Goal: Task Accomplishment & Management: Manage account settings

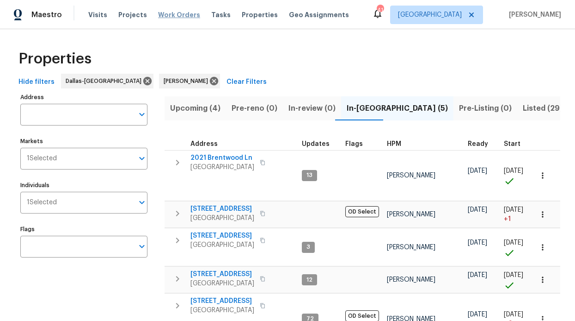
click at [179, 16] on span "Work Orders" at bounding box center [179, 14] width 42 height 9
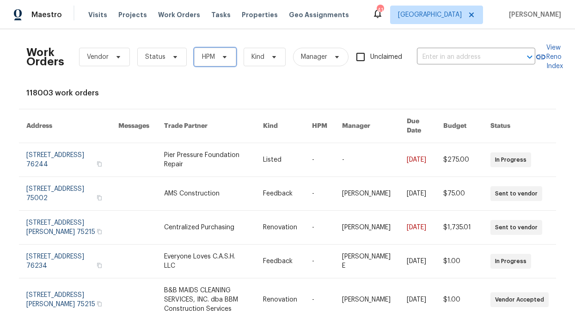
click at [211, 55] on span "HPM" at bounding box center [215, 57] width 42 height 19
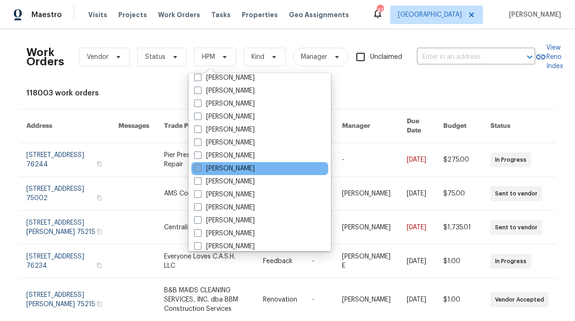
scroll to position [516, 0]
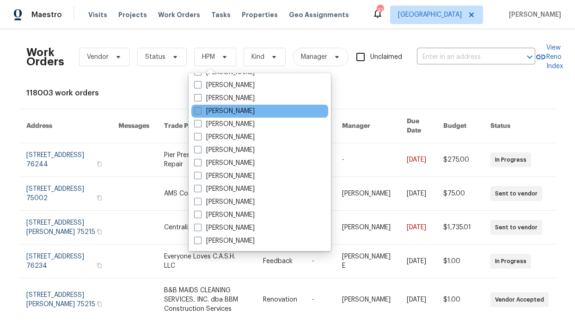
click at [231, 108] on label "[PERSON_NAME]" at bounding box center [224, 110] width 61 height 9
click at [200, 108] on input "[PERSON_NAME]" at bounding box center [197, 109] width 6 height 6
checkbox input "true"
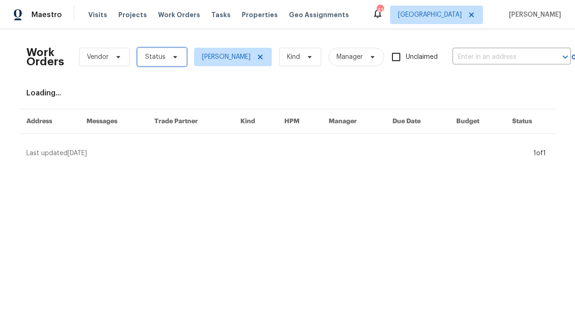
click at [170, 48] on span "Status" at bounding box center [161, 57] width 49 height 19
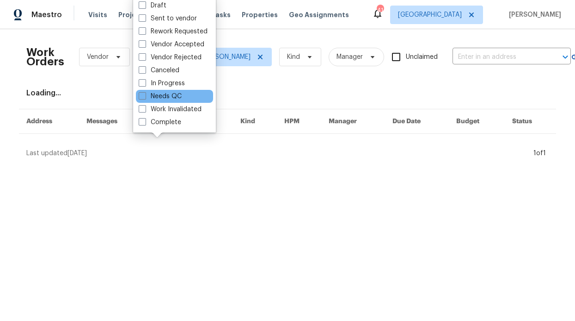
click at [172, 91] on div "Needs QC" at bounding box center [174, 96] width 77 height 13
click at [171, 93] on label "Needs QC" at bounding box center [160, 96] width 43 height 9
click at [145, 93] on input "Needs QC" at bounding box center [142, 95] width 6 height 6
checkbox input "true"
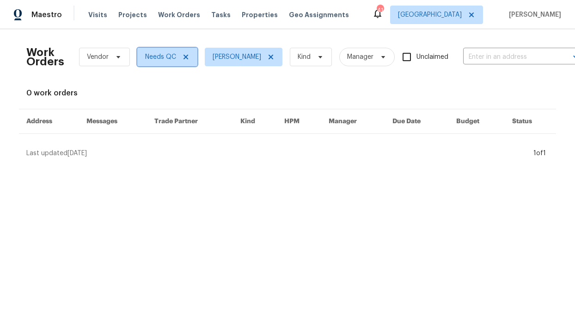
click at [182, 56] on icon at bounding box center [185, 56] width 7 height 7
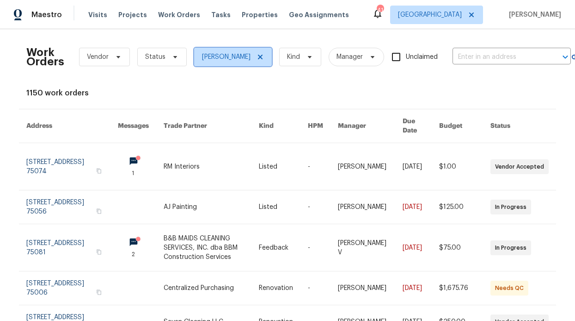
click at [202, 61] on span "[PERSON_NAME]" at bounding box center [226, 56] width 49 height 9
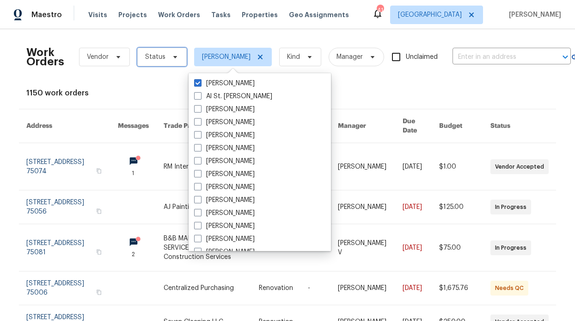
click at [169, 56] on span at bounding box center [174, 56] width 10 height 7
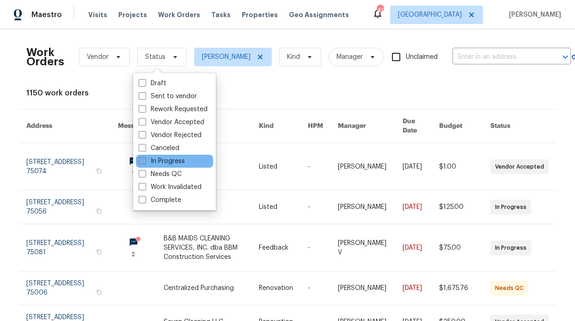
click at [168, 164] on label "In Progress" at bounding box center [162, 160] width 46 height 9
click at [145, 162] on input "In Progress" at bounding box center [142, 159] width 6 height 6
checkbox input "true"
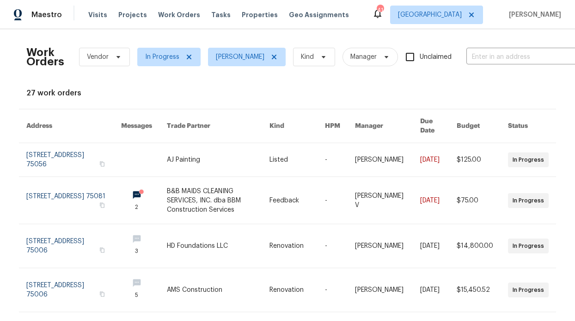
click at [259, 23] on div "Visits Projects Work Orders Tasks Properties Geo Assignments" at bounding box center [224, 15] width 272 height 19
click at [259, 12] on span "Properties" at bounding box center [260, 14] width 36 height 9
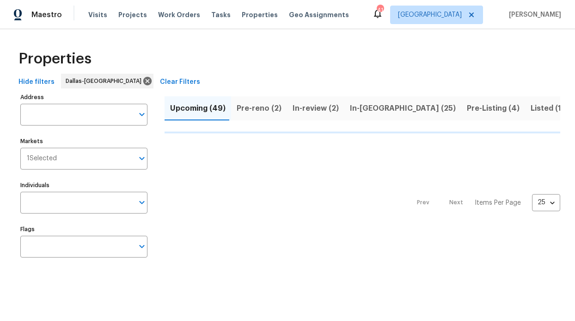
click at [67, 191] on div "Individuals Individuals" at bounding box center [83, 196] width 127 height 35
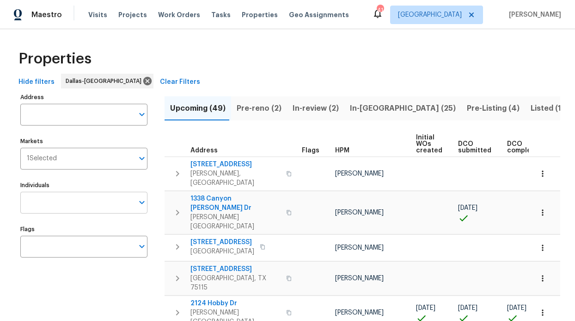
click at [60, 200] on input "Individuals" at bounding box center [76, 203] width 113 height 22
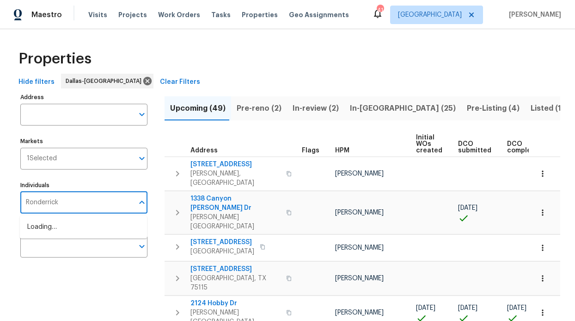
type input "Ronderrick"
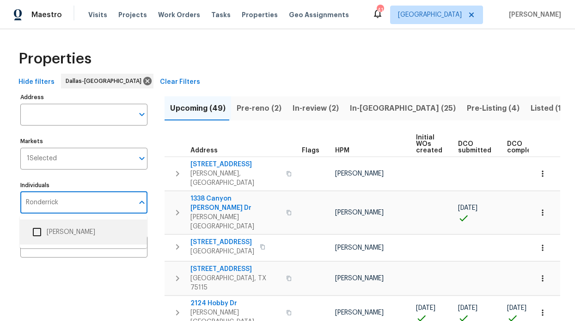
click at [73, 240] on li "[PERSON_NAME]" at bounding box center [83, 231] width 112 height 19
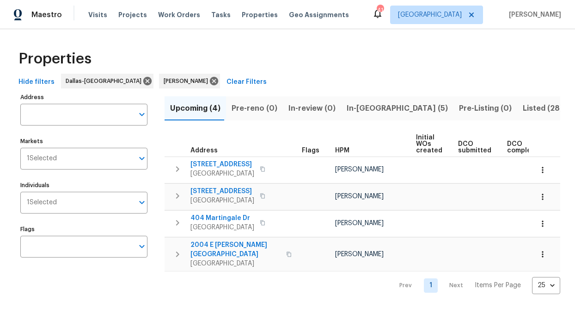
click at [347, 103] on span "In-reno (5)" at bounding box center [397, 108] width 101 height 13
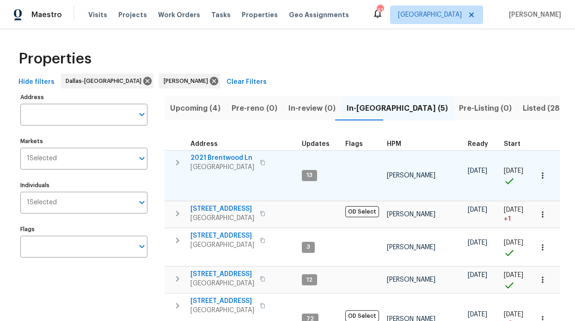
click at [216, 155] on span "2021 Brentwood Ln" at bounding box center [223, 157] width 64 height 9
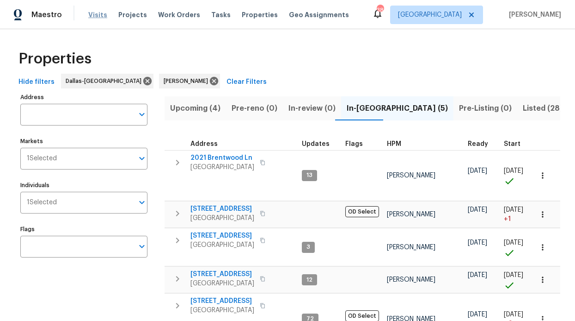
click at [88, 16] on span "Visits" at bounding box center [97, 14] width 19 height 9
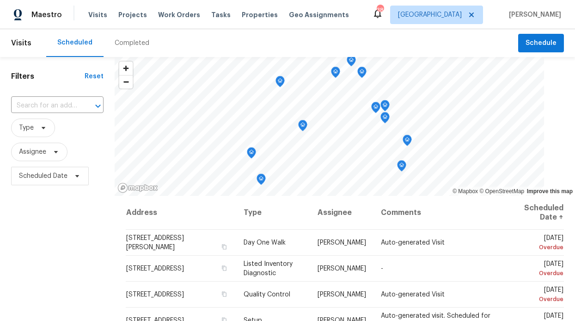
click at [40, 161] on span "Assignee" at bounding box center [57, 152] width 93 height 24
click at [39, 152] on span "Assignee" at bounding box center [32, 151] width 27 height 9
click at [34, 187] on input "search" at bounding box center [65, 181] width 99 height 19
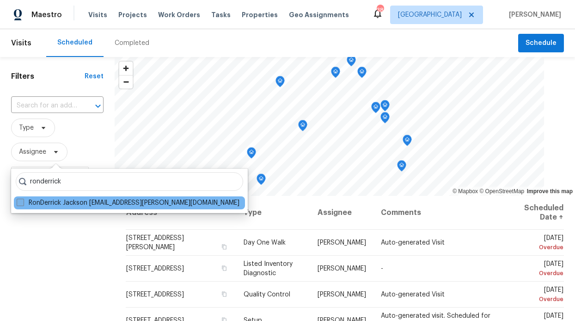
type input "ronderrick"
click at [36, 200] on label "RonDerrick Jackson ron.jackson@opendoor.com" at bounding box center [128, 202] width 223 height 9
click at [23, 200] on input "RonDerrick Jackson ron.jackson@opendoor.com" at bounding box center [20, 201] width 6 height 6
checkbox input "true"
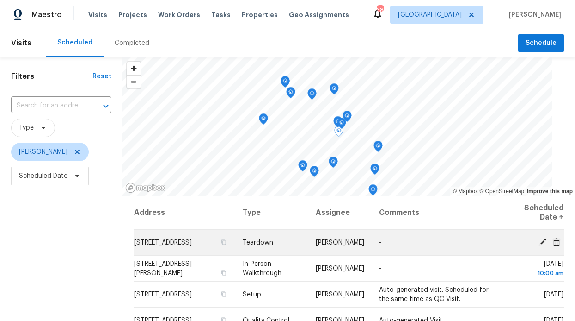
click at [539, 244] on icon at bounding box center [543, 241] width 8 height 8
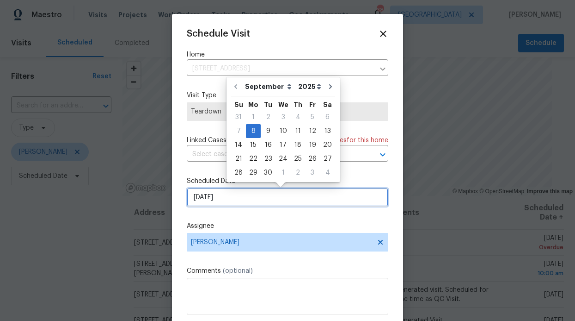
click at [271, 192] on input "9/8/2025" at bounding box center [288, 197] width 202 height 19
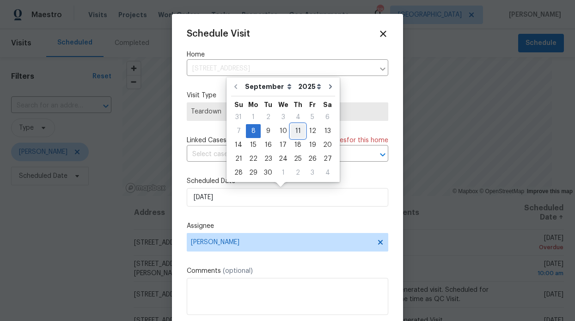
click at [295, 134] on div "11" at bounding box center [298, 130] width 14 height 13
type input "9/11/2025"
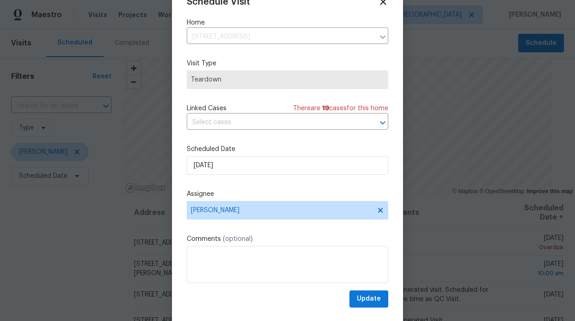
scroll to position [31, 0]
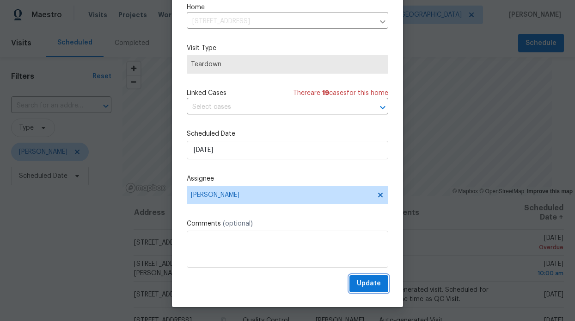
click at [365, 288] on span "Update" at bounding box center [369, 284] width 24 height 12
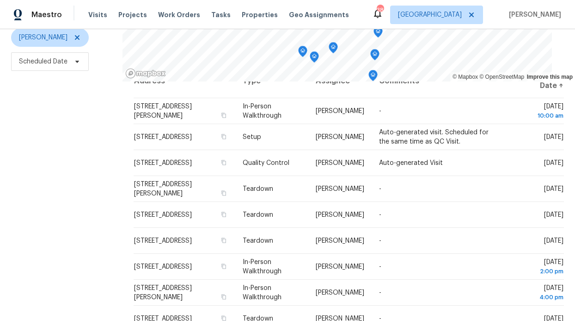
scroll to position [0, 0]
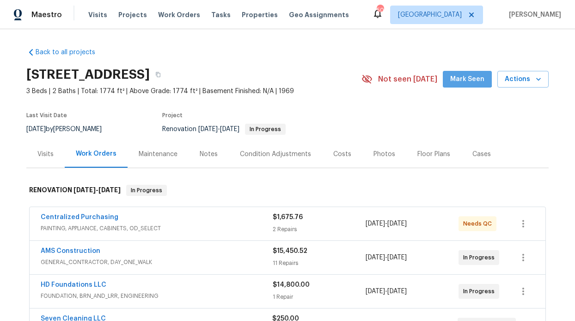
click at [459, 73] on button "Mark Seen" at bounding box center [467, 79] width 49 height 17
click at [206, 155] on div "Notes" at bounding box center [209, 153] width 18 height 9
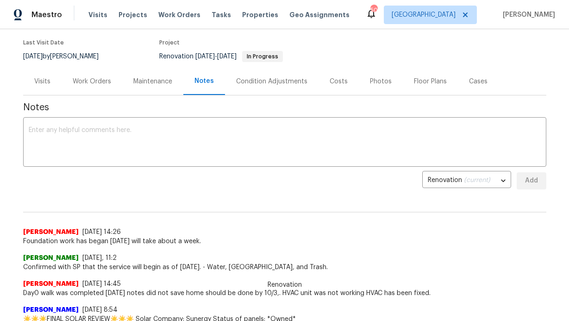
scroll to position [54, 0]
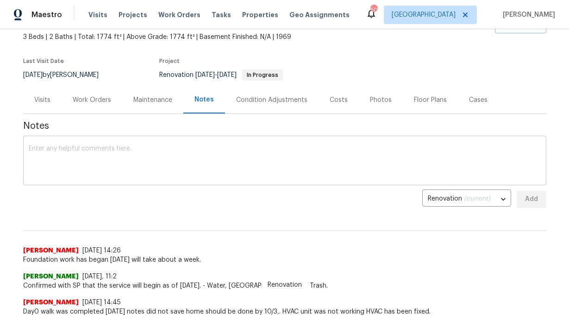
click at [98, 157] on textarea at bounding box center [285, 161] width 512 height 32
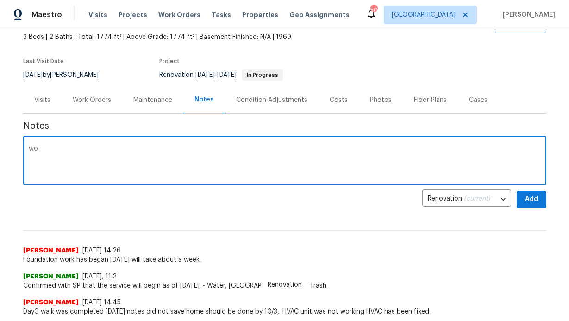
type textarea "w"
click at [73, 148] on textarea "foudation will bw done Friday paint has been deleivered" at bounding box center [285, 161] width 512 height 32
type textarea "foundation will be done Friday paint has been delivered"
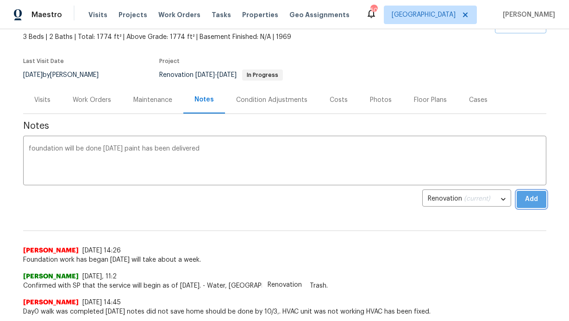
click at [531, 204] on span "Add" at bounding box center [531, 199] width 15 height 12
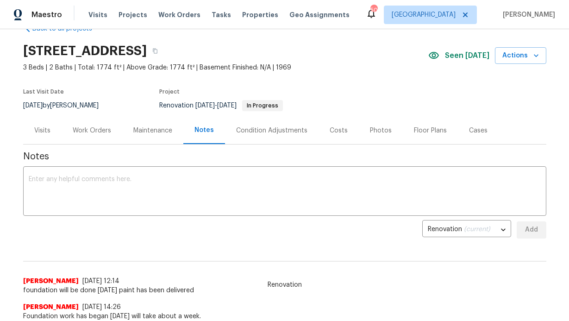
scroll to position [0, 0]
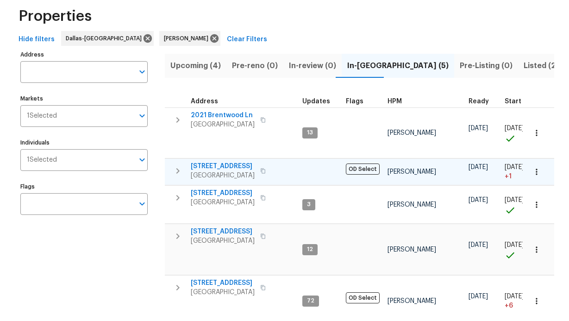
click at [200, 161] on span "[STREET_ADDRESS]" at bounding box center [223, 165] width 64 height 9
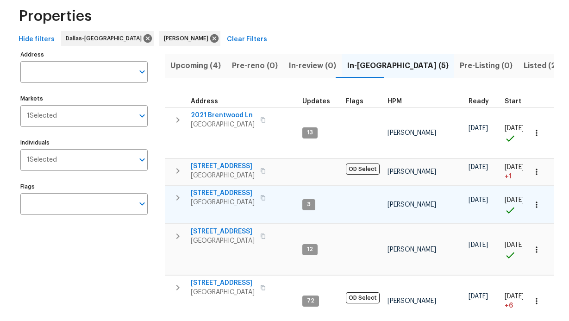
click at [228, 188] on span "[STREET_ADDRESS]" at bounding box center [223, 192] width 64 height 9
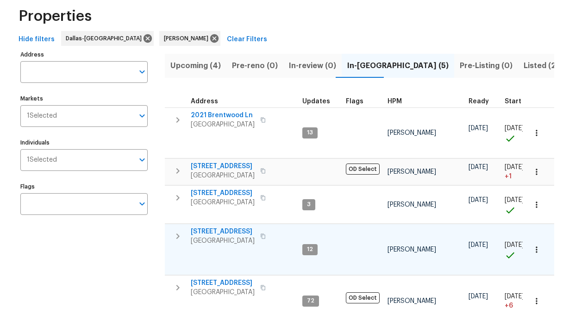
click at [214, 227] on span "[STREET_ADDRESS]" at bounding box center [223, 231] width 64 height 9
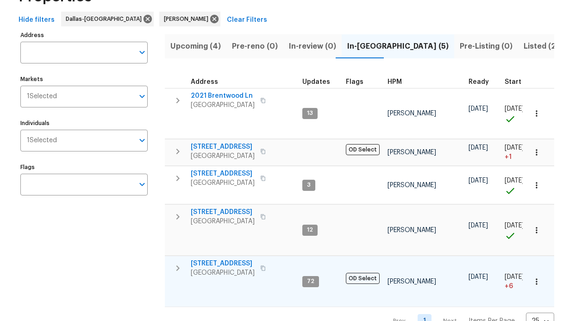
scroll to position [80, 0]
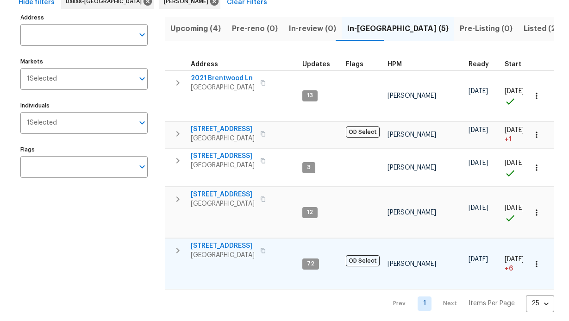
click at [228, 241] on span "[STREET_ADDRESS]" at bounding box center [223, 245] width 64 height 9
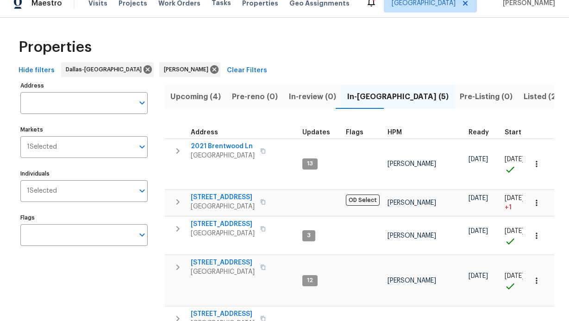
scroll to position [0, 0]
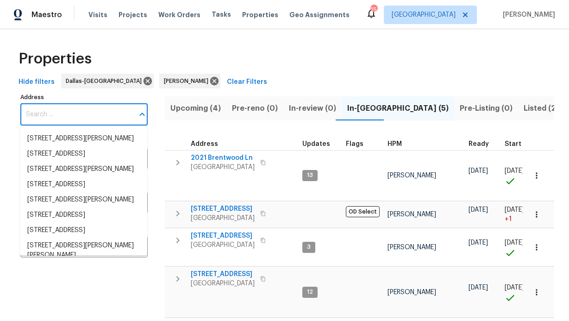
click at [62, 120] on input "Address" at bounding box center [76, 115] width 113 height 22
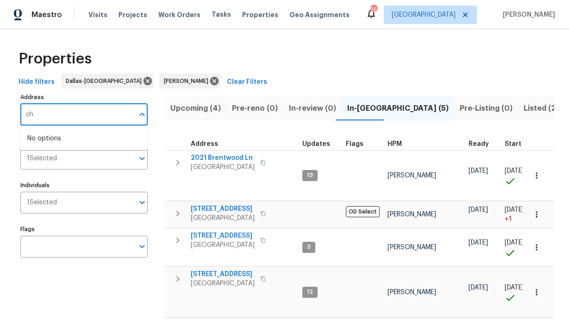
type input "c"
type input "2022 chestnut"
click at [57, 134] on li "2022 Chestnut Rd Carrollton TX 75007" at bounding box center [83, 138] width 127 height 15
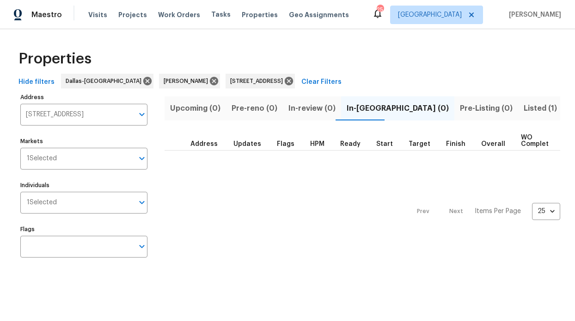
click at [519, 116] on button "Listed (1)" at bounding box center [541, 108] width 44 height 24
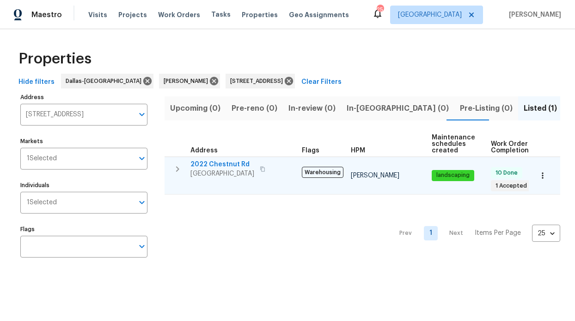
click at [221, 161] on span "2022 Chestnut Rd" at bounding box center [223, 164] width 64 height 9
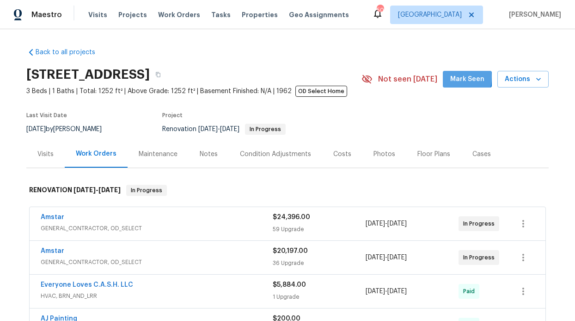
drag, startPoint x: 450, startPoint y: 77, endPoint x: 451, endPoint y: 82, distance: 5.2
click at [450, 77] on button "Mark Seen" at bounding box center [467, 79] width 49 height 17
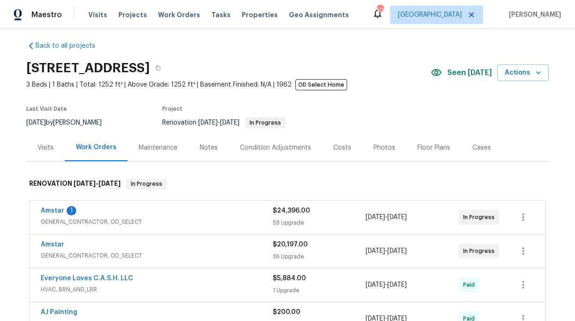
scroll to position [15, 0]
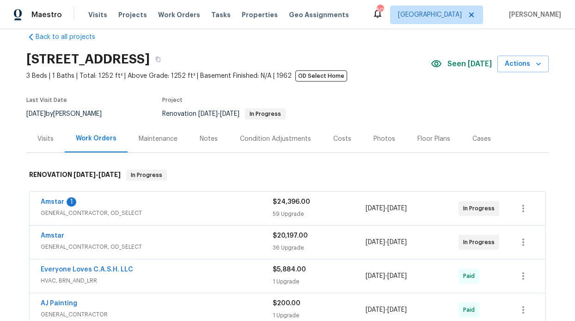
click at [56, 194] on div "Amstar 1 GENERAL_CONTRACTOR, OD_SELECT $24,396.00 59 Upgrade 8/4/2025 - 10/3/20…" at bounding box center [288, 208] width 516 height 33
click at [57, 198] on link "Amstar" at bounding box center [53, 201] width 24 height 6
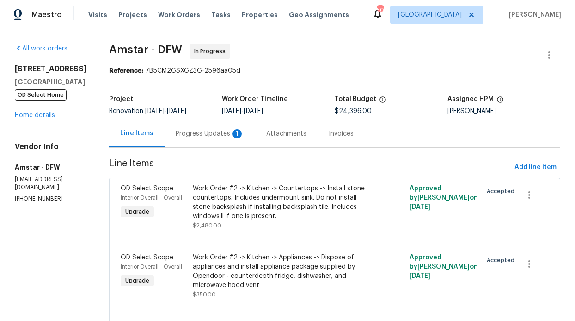
click at [255, 136] on div "Attachments" at bounding box center [286, 133] width 62 height 27
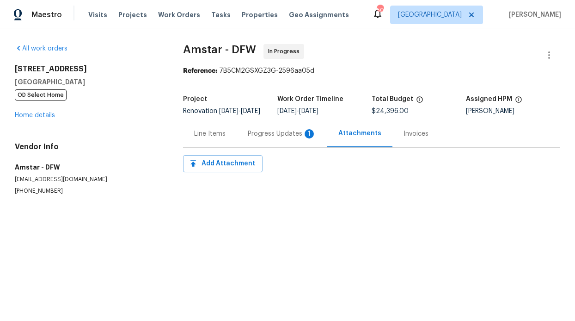
click at [264, 138] on div "Progress Updates 1" at bounding box center [282, 133] width 68 height 9
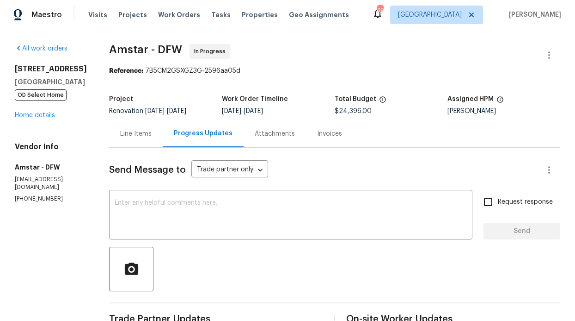
click at [47, 122] on div "All work orders 2813 E 15th St Plano, TX 75074 OD Select Home Home details Vend…" at bounding box center [51, 123] width 72 height 159
click at [47, 119] on div "2813 E 15th St Plano, TX 75074 OD Select Home Home details" at bounding box center [51, 92] width 72 height 56
click at [50, 114] on link "Home details" at bounding box center [35, 115] width 40 height 6
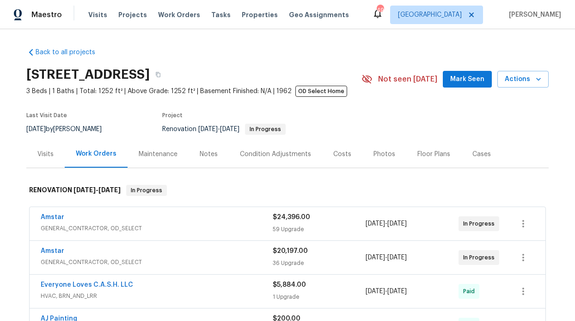
click at [200, 152] on div "Notes" at bounding box center [209, 153] width 18 height 9
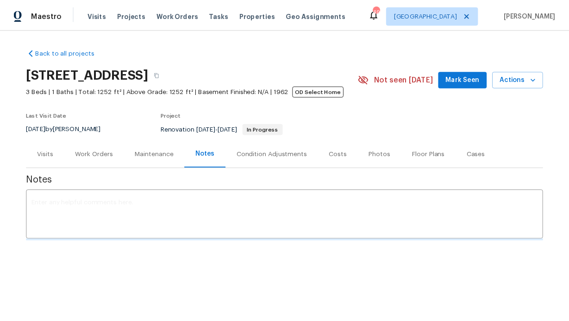
scroll to position [88, 0]
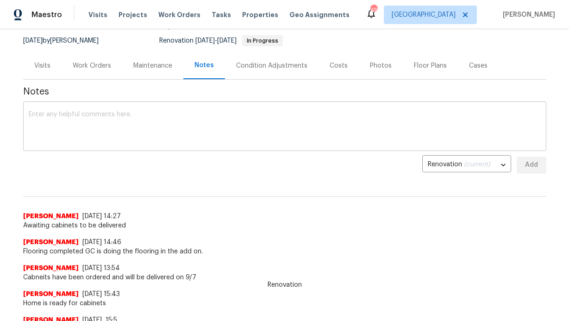
click at [208, 126] on textarea at bounding box center [285, 127] width 512 height 32
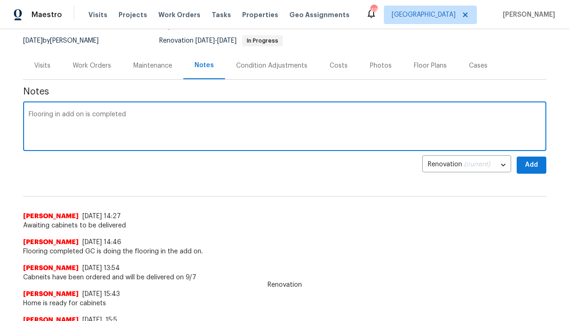
type textarea "Flooring in add on is completed"
click at [523, 158] on button "Add" at bounding box center [531, 164] width 30 height 17
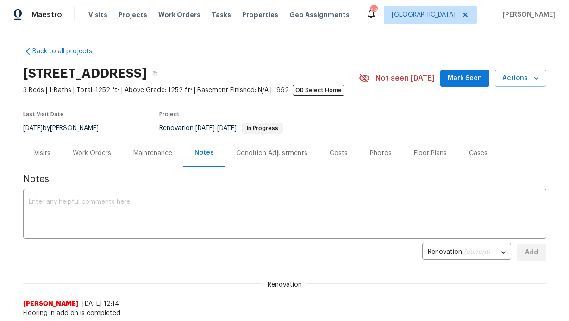
scroll to position [0, 0]
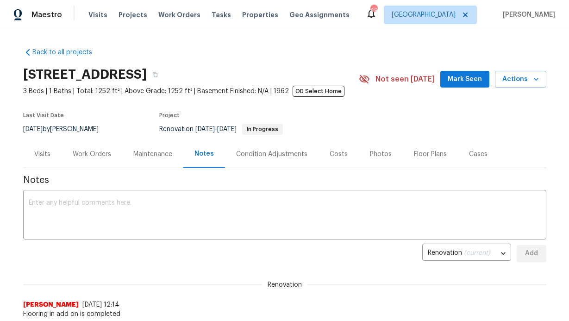
click at [478, 87] on button "Mark Seen" at bounding box center [464, 79] width 49 height 17
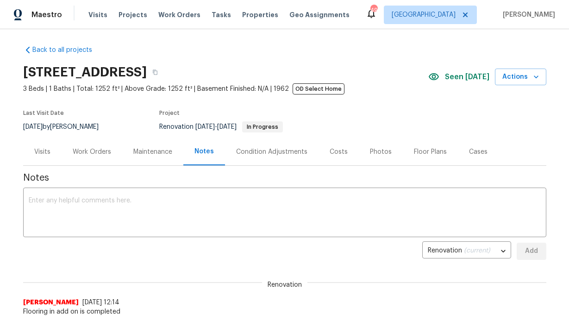
scroll to position [4, 0]
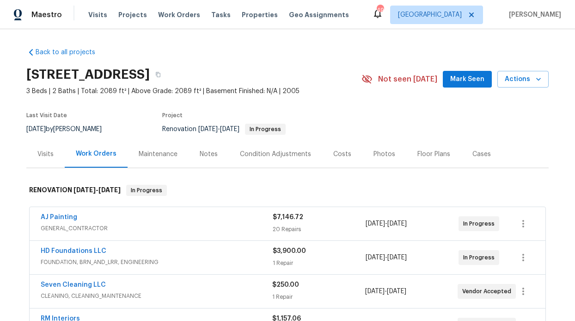
click at [470, 78] on span "Mark Seen" at bounding box center [468, 80] width 34 height 12
click at [204, 150] on div "Notes" at bounding box center [209, 153] width 18 height 9
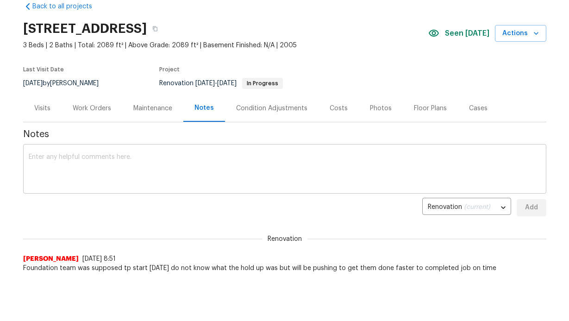
scroll to position [27, 0]
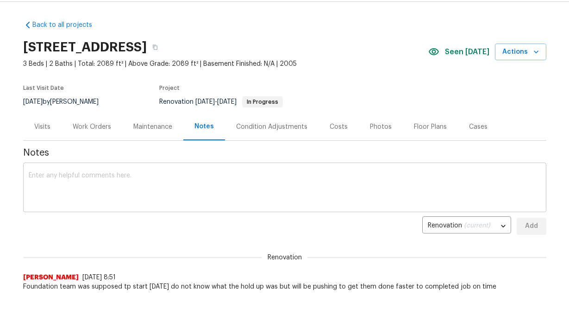
click at [150, 183] on textarea at bounding box center [285, 188] width 512 height 32
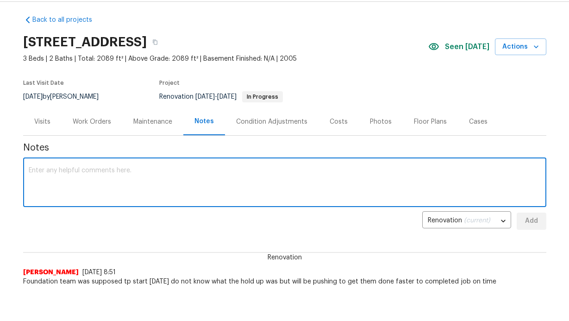
scroll to position [12, 0]
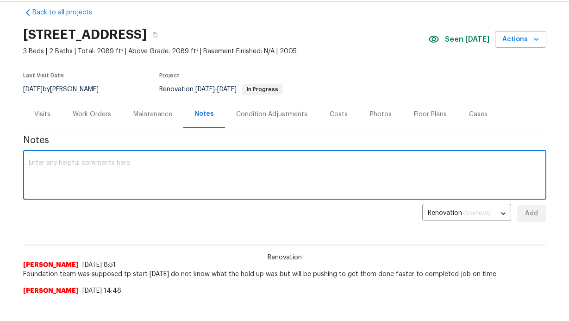
click at [131, 181] on textarea at bounding box center [285, 176] width 512 height 32
click at [103, 179] on textarea at bounding box center [285, 176] width 512 height 32
type textarea "painting is starting and work exterior"
click at [519, 205] on button "Add" at bounding box center [531, 213] width 30 height 17
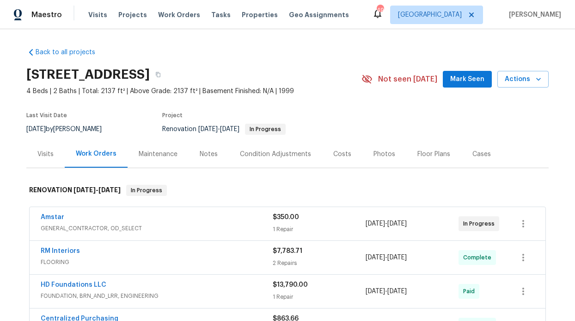
click at [464, 70] on div "[STREET_ADDRESS] 4 Beds | 2 Baths | Total: 2137 ft² | Above Grade: 2137 ft² | B…" at bounding box center [287, 78] width 523 height 33
click at [472, 74] on span "Mark Seen" at bounding box center [468, 80] width 34 height 12
click at [206, 153] on div "Notes" at bounding box center [209, 153] width 18 height 9
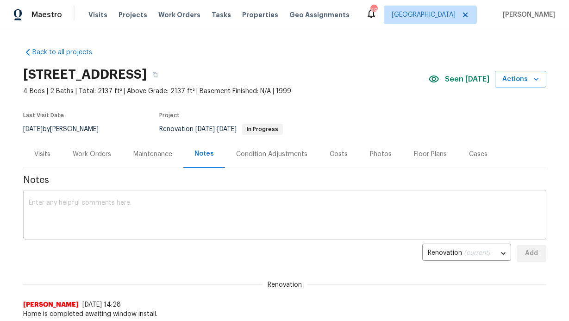
click at [200, 198] on div "x ​" at bounding box center [284, 215] width 523 height 47
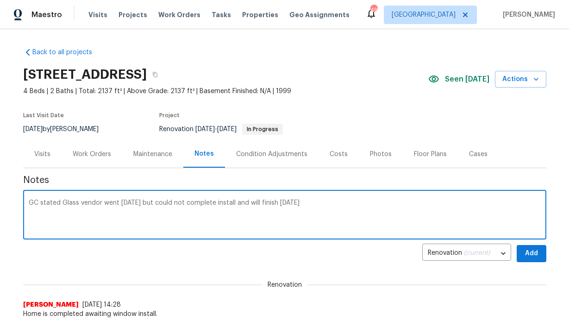
type textarea "GC stated Glass vendor went yesterday but could not complete install and will f…"
click at [529, 255] on span "Add" at bounding box center [531, 253] width 15 height 12
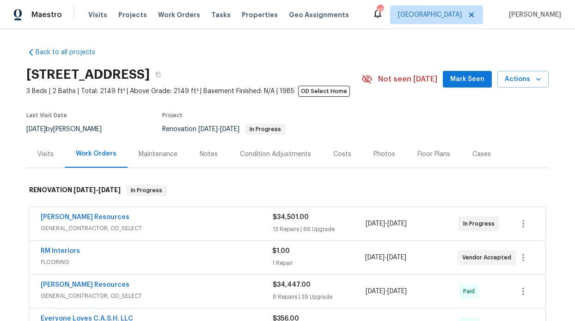
click at [200, 157] on div "Notes" at bounding box center [209, 153] width 18 height 9
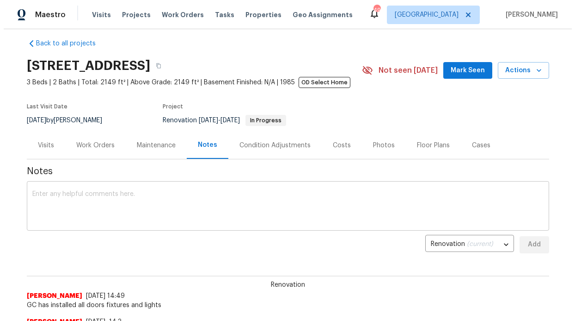
scroll to position [14, 0]
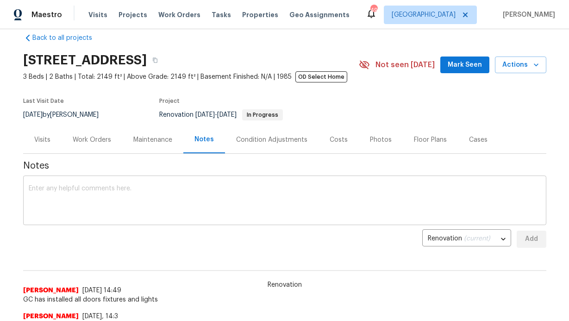
click at [151, 190] on textarea at bounding box center [285, 201] width 512 height 32
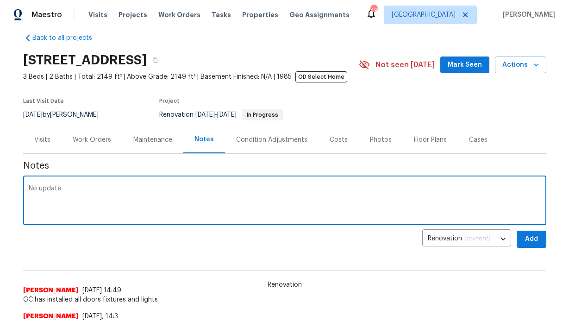
type textarea "No update"
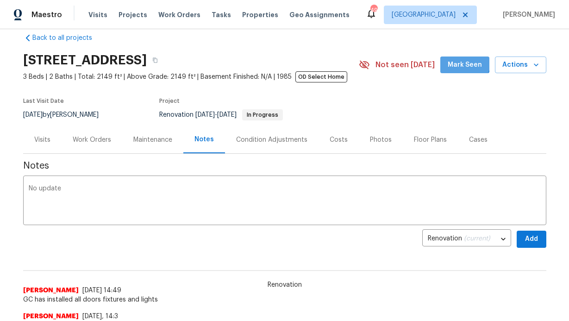
click at [464, 62] on span "Mark Seen" at bounding box center [464, 65] width 34 height 12
click at [96, 132] on div "Work Orders" at bounding box center [92, 139] width 61 height 27
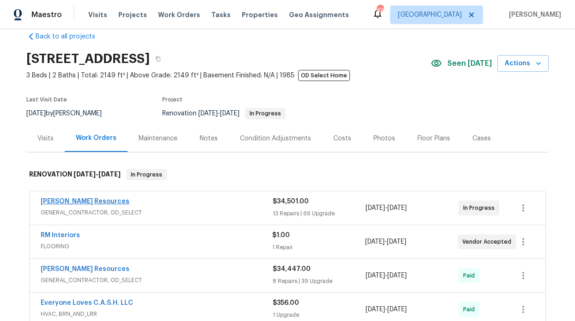
scroll to position [16, 0]
click at [78, 198] on link "Lawrence Resources" at bounding box center [85, 201] width 89 height 6
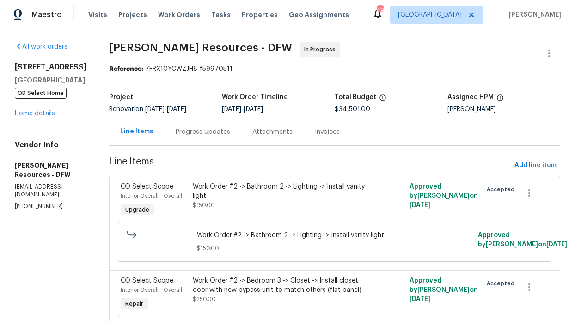
click at [211, 130] on div "Progress Updates" at bounding box center [203, 131] width 55 height 9
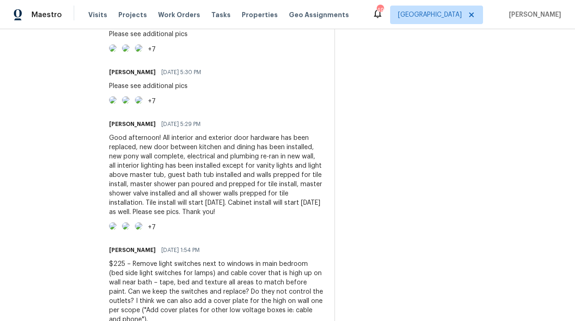
scroll to position [524, 0]
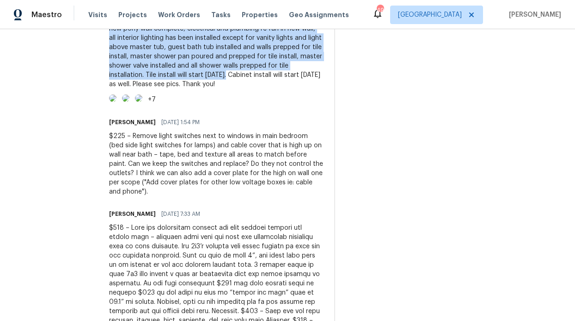
drag, startPoint x: 187, startPoint y: 138, endPoint x: 155, endPoint y: 210, distance: 78.9
click at [155, 89] on div "Good afternoon! All interior and exterior door hardware has been replaced, new …" at bounding box center [216, 47] width 214 height 83
click at [179, 89] on div "Good afternoon! All interior and exterior door hardware has been replaced, new …" at bounding box center [216, 47] width 214 height 83
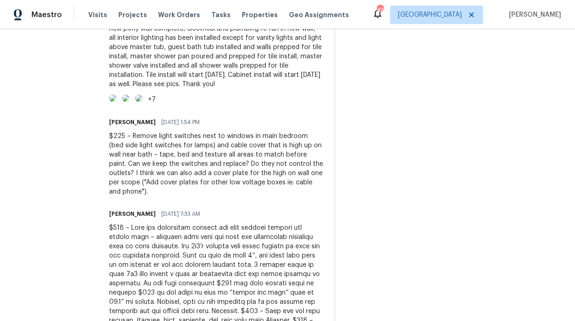
click at [182, 89] on div "Good afternoon! All interior and exterior door hardware has been replaced, new …" at bounding box center [216, 47] width 214 height 83
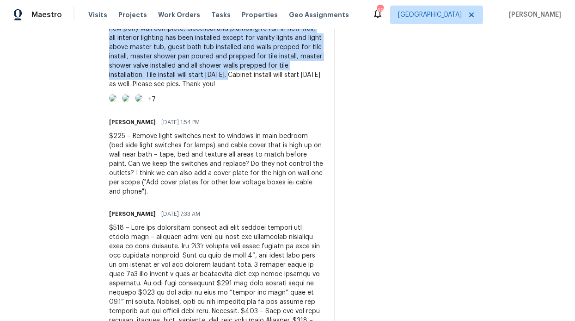
drag, startPoint x: 183, startPoint y: 140, endPoint x: 155, endPoint y: 210, distance: 75.4
click at [155, 89] on div "Good afternoon! All interior and exterior door hardware has been replaced, new …" at bounding box center [216, 47] width 214 height 83
copy div "All interior and exterior door hardware has been replaced, new door between kit…"
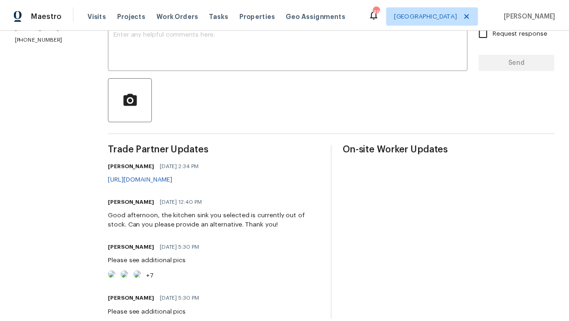
scroll to position [0, 0]
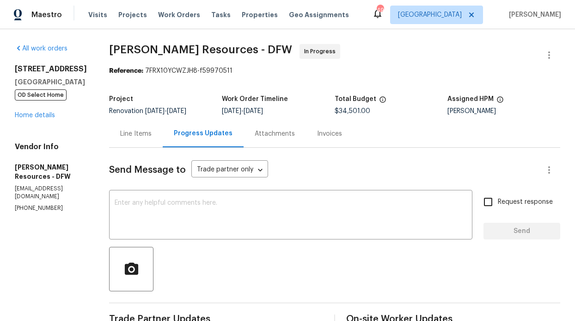
click at [34, 110] on div "6211 Crested Butte Dr Dallas, TX 75252 OD Select Home Home details" at bounding box center [51, 92] width 72 height 56
click at [35, 113] on link "Home details" at bounding box center [35, 115] width 40 height 6
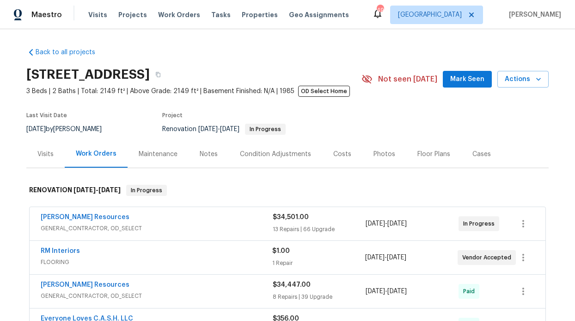
click at [203, 158] on div "Notes" at bounding box center [209, 153] width 18 height 9
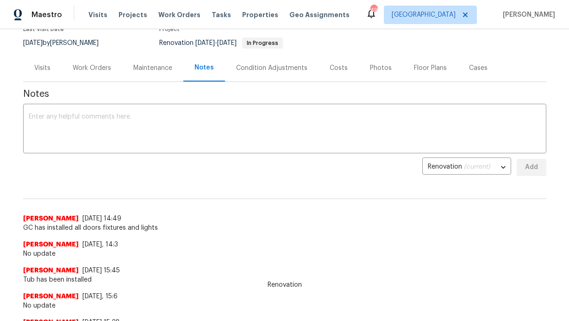
scroll to position [164, 0]
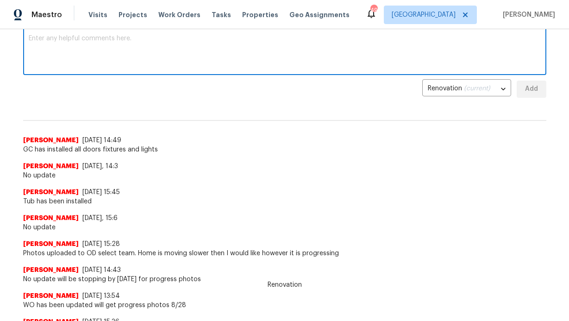
click at [158, 63] on textarea at bounding box center [285, 51] width 512 height 32
paste textarea "All interior and exterior door hardware has been replaced, new door between kit…"
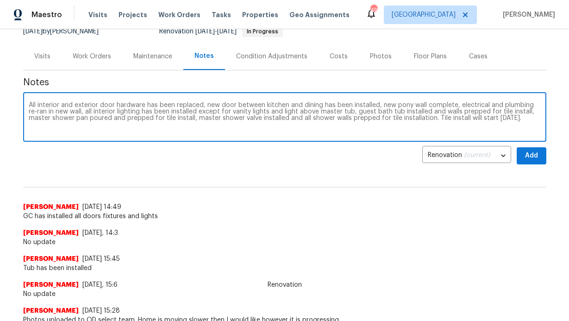
scroll to position [86, 0]
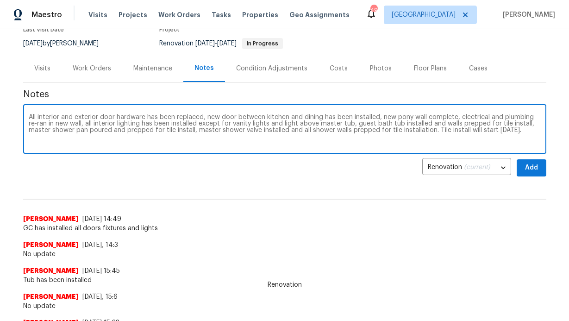
type textarea "All interior and exterior door hardware has been replaced, new door between kit…"
click at [511, 171] on div "Renovation (current) 8ffd6b87-51fc-4798-bf2f-3ab438863544 ​ Add" at bounding box center [284, 167] width 523 height 17
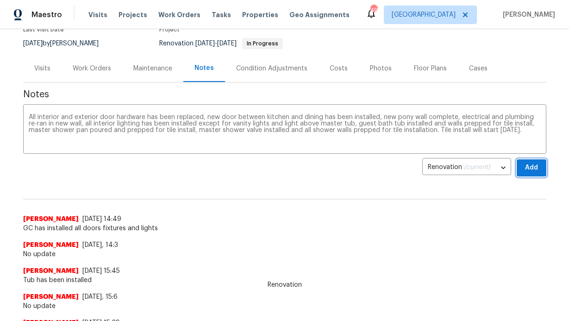
click at [524, 169] on span "Add" at bounding box center [531, 168] width 15 height 12
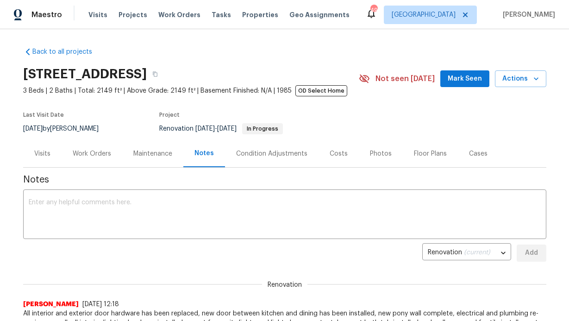
scroll to position [0, 0]
click at [446, 81] on button "Mark Seen" at bounding box center [464, 79] width 49 height 17
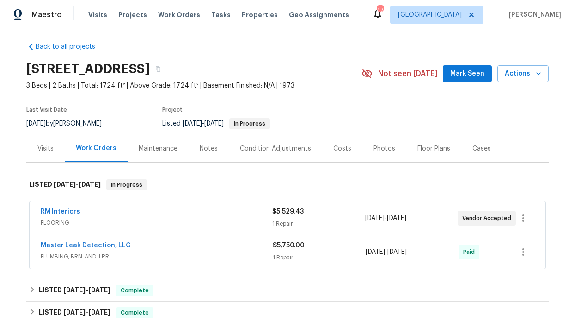
scroll to position [14, 0]
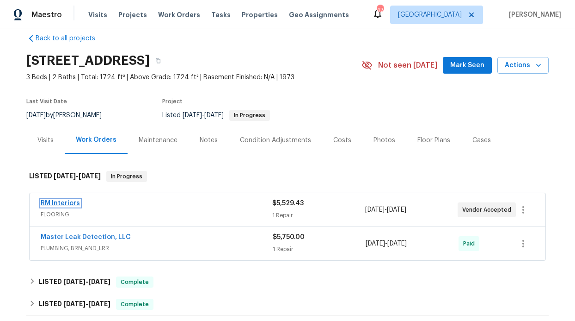
click at [71, 204] on link "RM Interiors" at bounding box center [60, 203] width 39 height 6
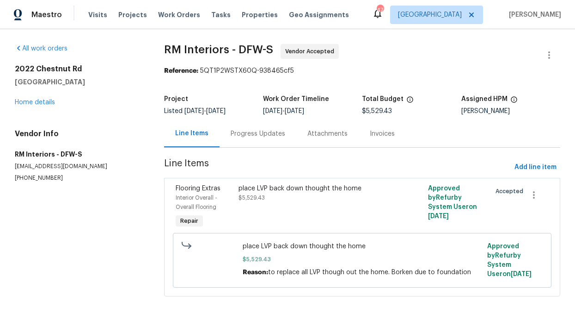
click at [263, 147] on div "Progress Updates" at bounding box center [258, 133] width 77 height 27
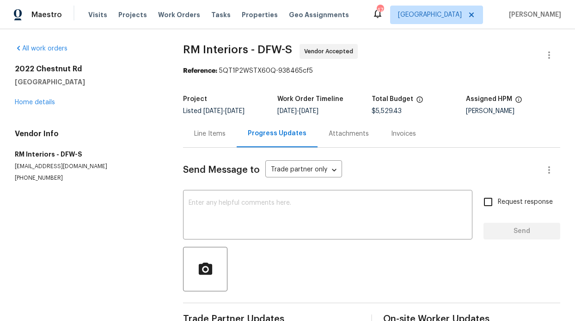
click at [263, 137] on div "Progress Updates" at bounding box center [277, 133] width 59 height 9
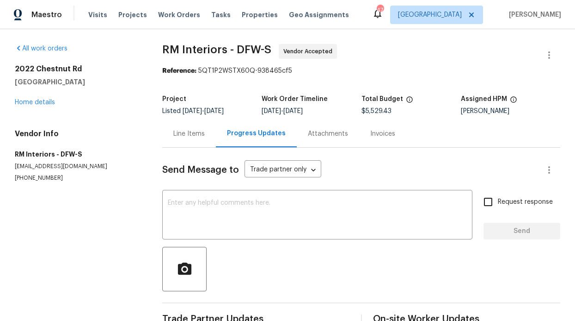
click at [200, 142] on div "Line Items" at bounding box center [189, 133] width 54 height 27
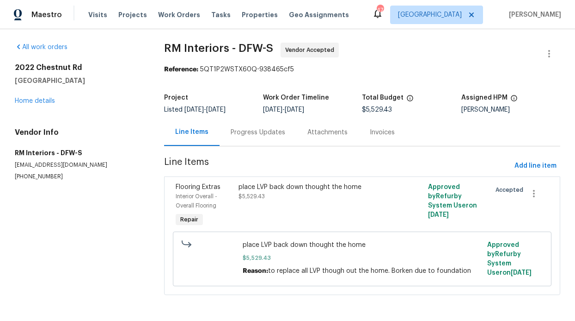
scroll to position [7, 0]
click at [266, 131] on div "Progress Updates" at bounding box center [258, 131] width 77 height 27
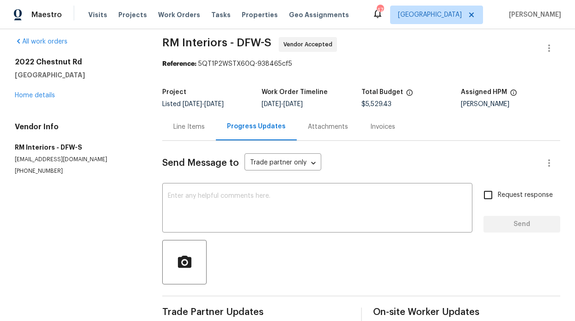
click at [479, 192] on input "Request response" at bounding box center [488, 194] width 19 height 19
checkbox input "true"
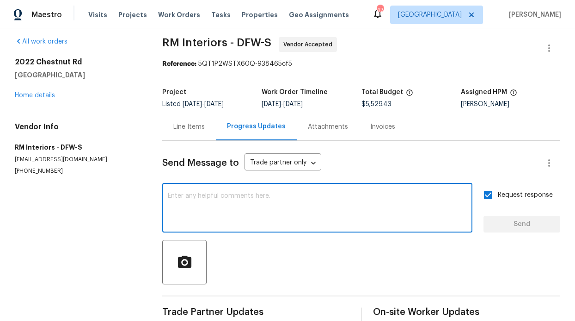
click at [377, 215] on textarea at bounding box center [317, 208] width 299 height 32
type textarea "Please start"
click at [522, 226] on span "Send" at bounding box center [522, 224] width 62 height 12
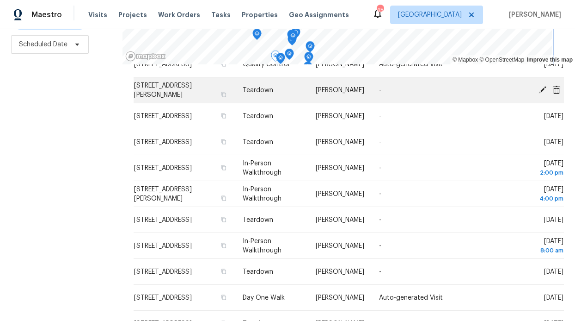
scroll to position [138, 0]
